Goal: Task Accomplishment & Management: Manage account settings

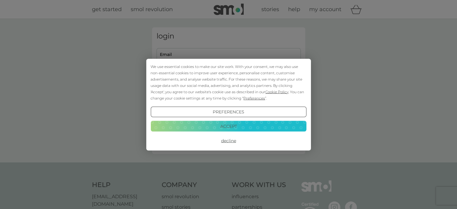
click at [230, 127] on button "Accept" at bounding box center [229, 126] width 156 height 11
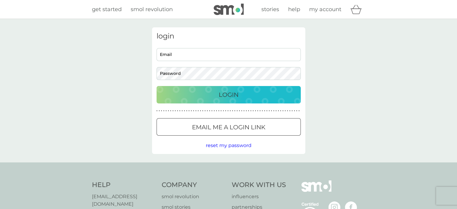
click at [187, 60] on input "Email" at bounding box center [229, 54] width 144 height 13
type input "[PERSON_NAME][EMAIL_ADDRESS][DOMAIN_NAME]"
click at [157, 86] on button "Login" at bounding box center [229, 94] width 144 height 17
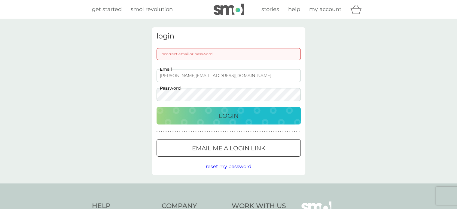
click at [157, 107] on button "Login" at bounding box center [229, 115] width 144 height 17
click at [231, 146] on div at bounding box center [229, 148] width 22 height 6
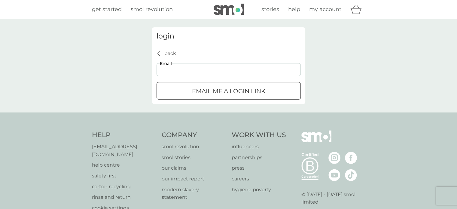
click at [172, 65] on input "Email" at bounding box center [229, 69] width 144 height 13
type input "kelly@double.co.uk"
click at [249, 90] on p "Email me a login link" at bounding box center [228, 91] width 73 height 10
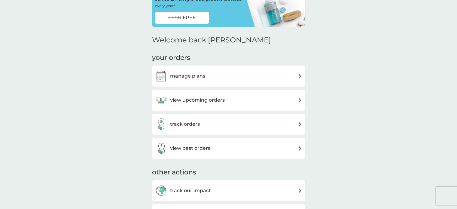
scroll to position [49, 0]
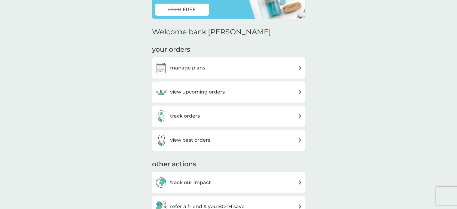
click at [249, 68] on div "manage plans" at bounding box center [228, 68] width 147 height 12
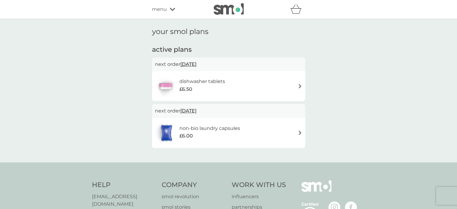
click at [173, 9] on icon at bounding box center [172, 9] width 5 height 3
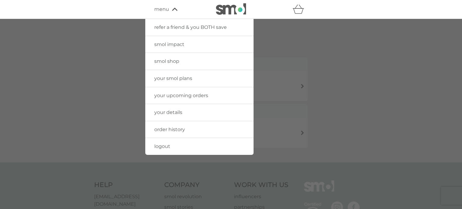
click at [173, 9] on icon at bounding box center [174, 9] width 5 height 3
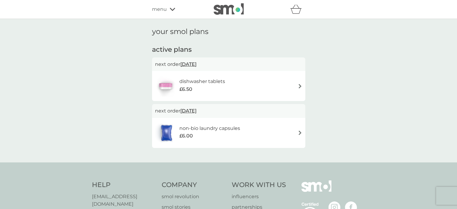
click at [268, 91] on div "dishwasher tablets £6.50" at bounding box center [228, 85] width 147 height 21
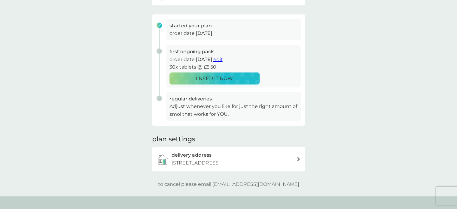
scroll to position [60, 0]
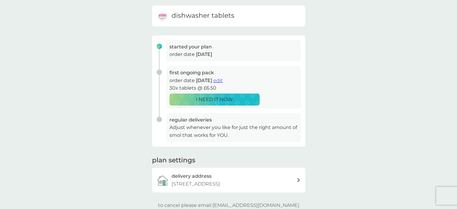
click at [223, 83] on span "edit" at bounding box center [217, 81] width 9 height 6
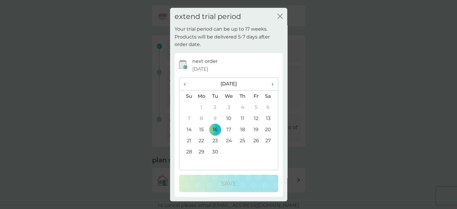
click at [331, 53] on div "extend trial period close Your trial period can be up to 17 weeks. Products wil…" at bounding box center [228, 104] width 457 height 209
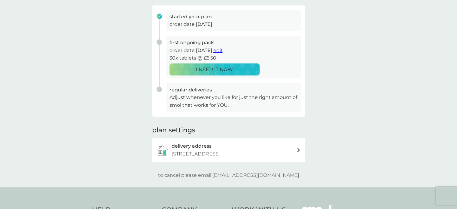
scroll to position [90, 0]
click at [223, 52] on span "edit" at bounding box center [217, 50] width 9 height 6
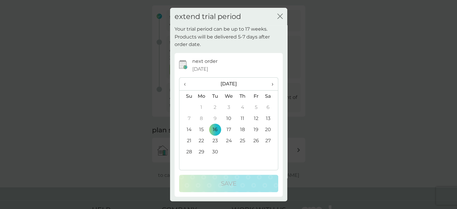
click at [272, 85] on span "›" at bounding box center [270, 84] width 6 height 13
click at [218, 130] on td "14" at bounding box center [215, 129] width 14 height 11
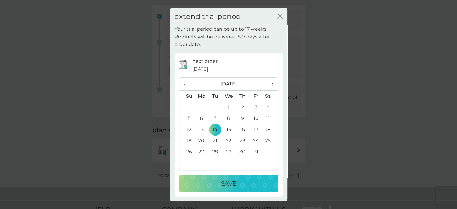
click at [215, 149] on td "28" at bounding box center [215, 151] width 14 height 11
click at [226, 184] on p "Save" at bounding box center [229, 184] width 16 height 10
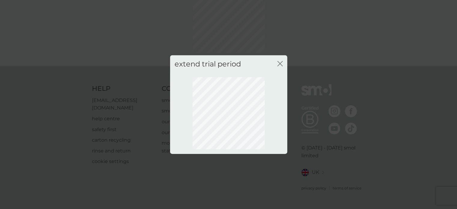
scroll to position [43, 0]
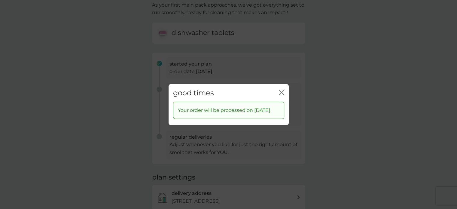
click at [281, 90] on icon "close" at bounding box center [280, 92] width 2 height 5
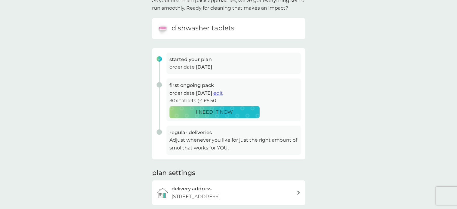
scroll to position [0, 0]
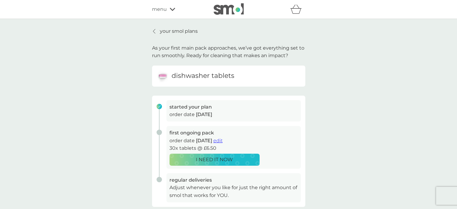
click at [177, 32] on p "your smol plans" at bounding box center [179, 31] width 38 height 8
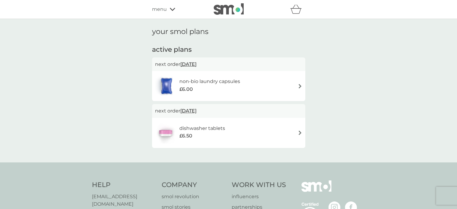
click at [240, 132] on div "dishwasher tablets £6.50" at bounding box center [228, 132] width 147 height 21
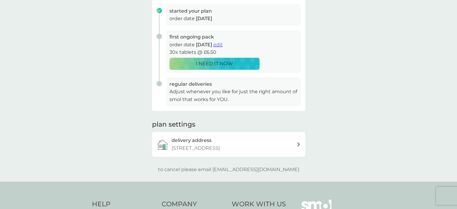
scroll to position [90, 0]
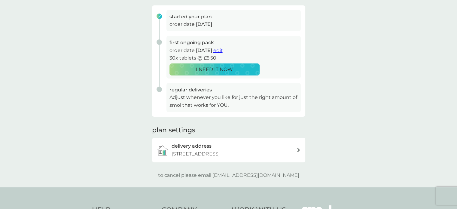
click at [223, 51] on span "edit" at bounding box center [217, 50] width 9 height 6
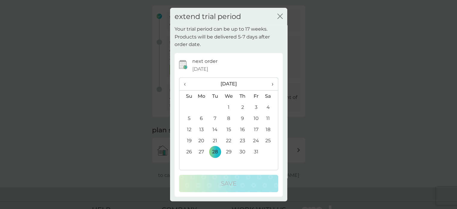
click at [218, 154] on td "28" at bounding box center [215, 151] width 14 height 11
click at [293, 145] on div "extend trial period close Your trial period can be up to 17 weeks. Products wil…" at bounding box center [228, 104] width 457 height 209
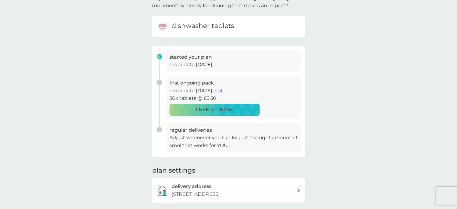
scroll to position [0, 0]
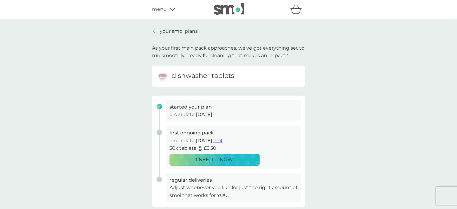
click at [179, 31] on p "your smol plans" at bounding box center [179, 31] width 38 height 8
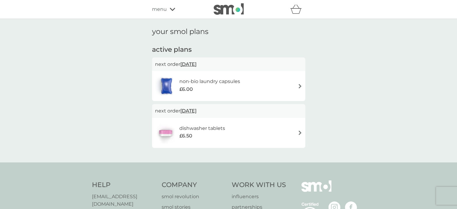
click at [216, 87] on div "£6.00" at bounding box center [209, 89] width 61 height 8
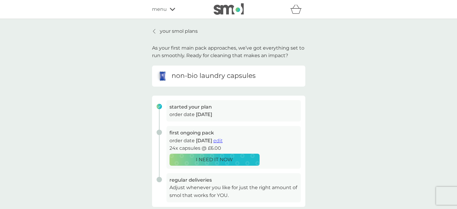
scroll to position [60, 0]
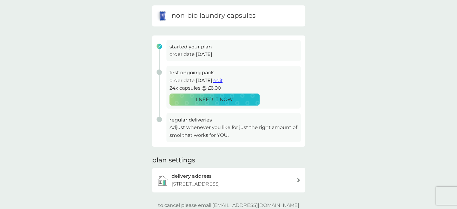
click at [223, 80] on span "edit" at bounding box center [217, 81] width 9 height 6
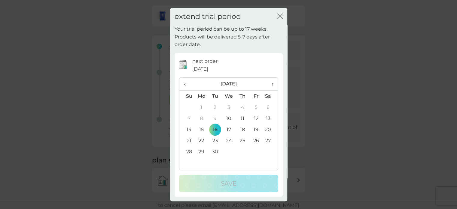
click at [215, 151] on td "30" at bounding box center [215, 151] width 14 height 11
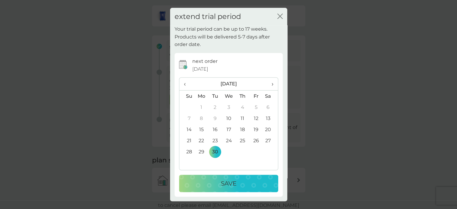
click at [231, 183] on p "Save" at bounding box center [229, 184] width 16 height 10
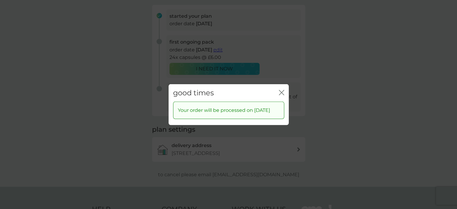
scroll to position [103, 0]
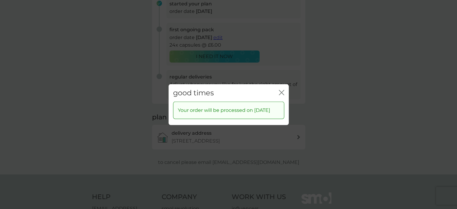
click at [280, 90] on icon "close" at bounding box center [280, 92] width 2 height 5
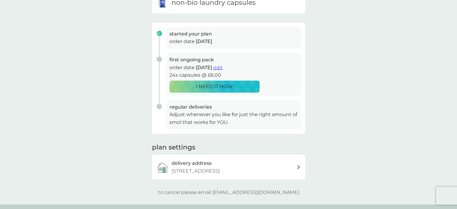
scroll to position [0, 0]
